Goal: Find contact information: Find contact information

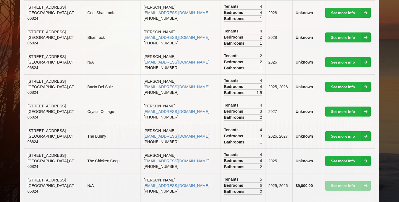
scroll to position [443, 0]
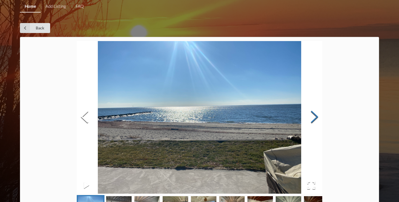
click at [317, 118] on button "Next Slide" at bounding box center [315, 117] width 16 height 50
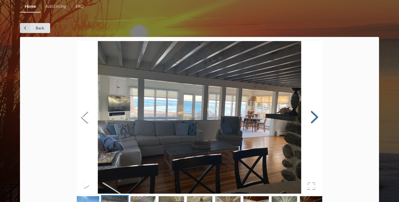
click at [317, 118] on button "Next Slide" at bounding box center [315, 117] width 16 height 50
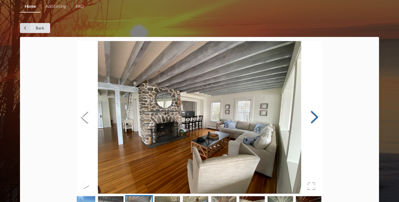
click at [317, 118] on button "Next Slide" at bounding box center [315, 117] width 16 height 50
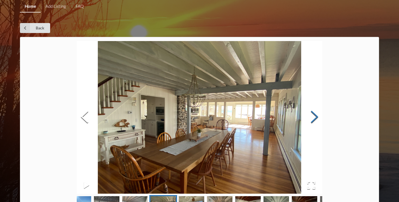
click at [317, 118] on button "Next Slide" at bounding box center [315, 117] width 16 height 50
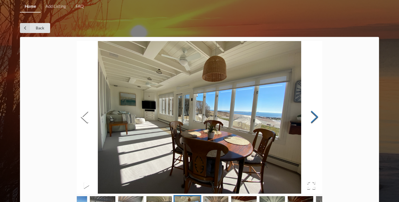
click at [317, 118] on button "Next Slide" at bounding box center [315, 117] width 16 height 50
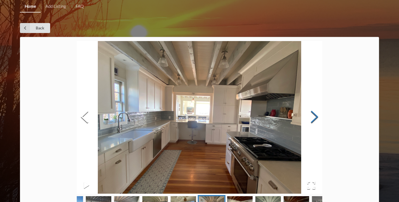
click at [317, 118] on button "Next Slide" at bounding box center [315, 117] width 16 height 50
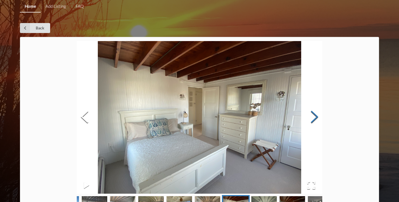
click at [317, 118] on button "Next Slide" at bounding box center [315, 117] width 16 height 50
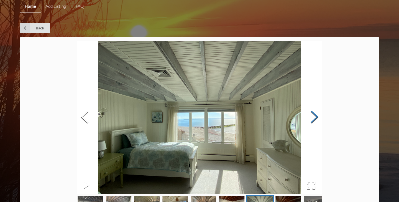
click at [317, 118] on button "Next Slide" at bounding box center [315, 117] width 16 height 50
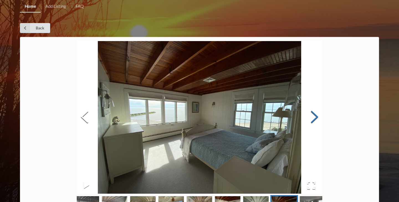
click at [317, 118] on button "Next Slide" at bounding box center [315, 117] width 16 height 50
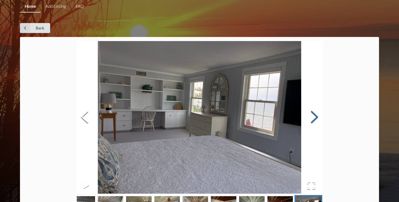
click at [317, 118] on button "Next Slide" at bounding box center [315, 117] width 16 height 50
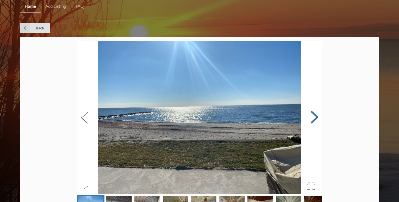
click at [317, 118] on button "Next Slide" at bounding box center [315, 117] width 16 height 50
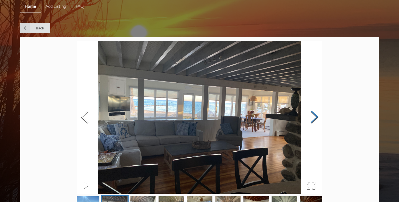
click at [317, 118] on button "Next Slide" at bounding box center [315, 117] width 16 height 50
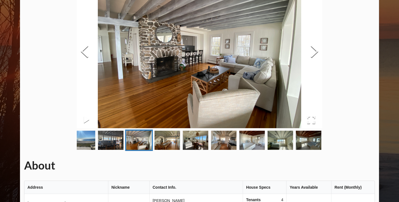
scroll to position [147, 0]
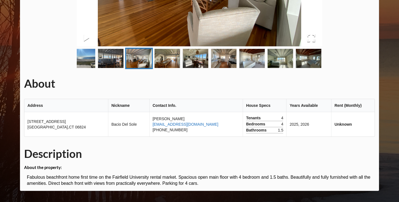
click at [161, 124] on link "[EMAIL_ADDRESS][DOMAIN_NAME]" at bounding box center [186, 124] width 66 height 4
